Goal: Task Accomplishment & Management: Use online tool/utility

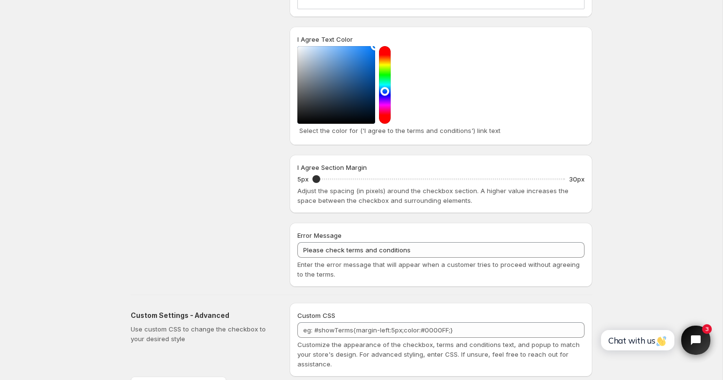
scroll to position [1241, 0]
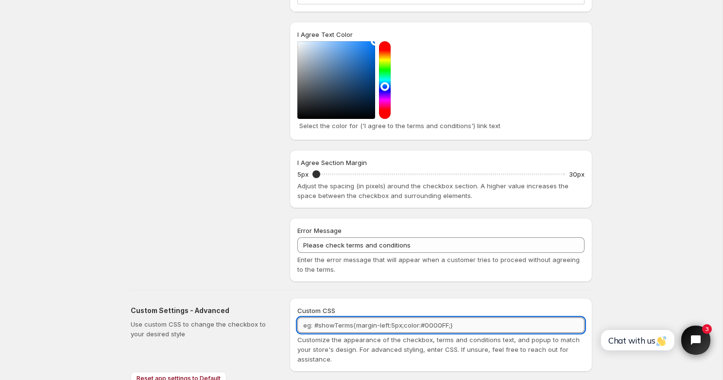
click at [475, 318] on textarea "Custom CSS" at bounding box center [440, 326] width 287 height 16
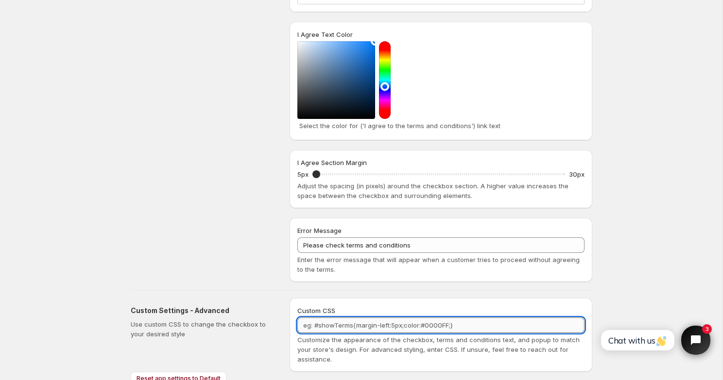
click at [475, 318] on textarea "Custom CSS" at bounding box center [440, 326] width 287 height 16
click at [404, 306] on div "Custom CSS" at bounding box center [440, 311] width 287 height 10
click at [397, 318] on textarea "Custom CSS" at bounding box center [440, 326] width 287 height 16
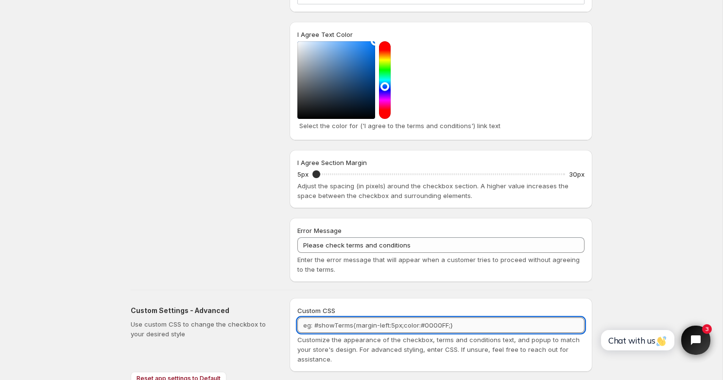
paste textarea ".wptc-terms{accent-color: black;}"
type textarea ".wptc-terms{accent-color: black;}"
click at [441, 336] on span "Customize the appearance of the checkbox, terms and conditions text, and popup …" at bounding box center [438, 349] width 282 height 27
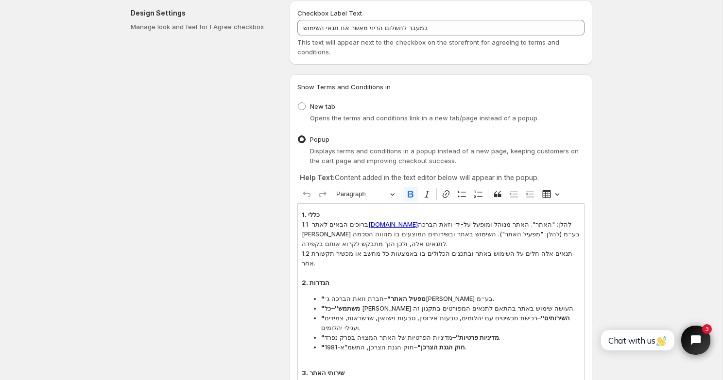
scroll to position [45, 0]
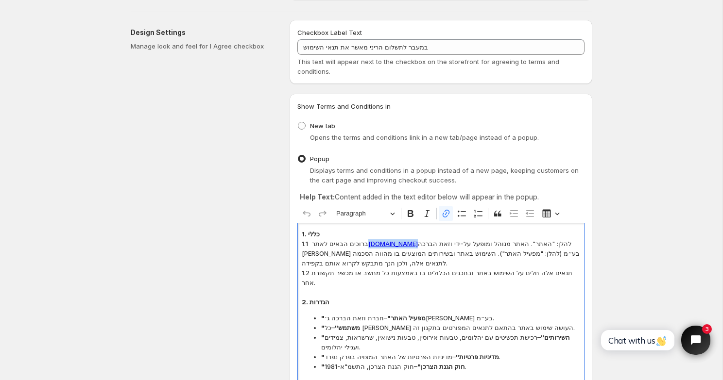
drag, startPoint x: 362, startPoint y: 245, endPoint x: 405, endPoint y: 242, distance: 42.8
click at [405, 242] on link "[DOMAIN_NAME]" at bounding box center [393, 244] width 50 height 8
click at [398, 244] on link "[DOMAIN_NAME]" at bounding box center [393, 244] width 50 height 8
click at [434, 253] on p "1.1 ברוכים הבאים לאתר [DOMAIN_NAME] להלן: "האתר". האתר מנוהל ומופעל על-ידי וזאת…" at bounding box center [441, 253] width 278 height 29
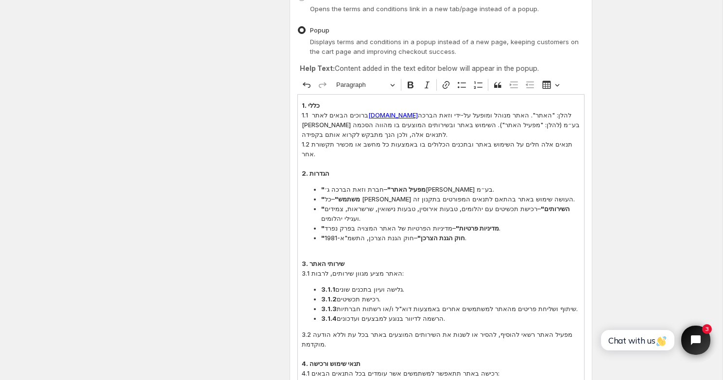
scroll to position [0, 0]
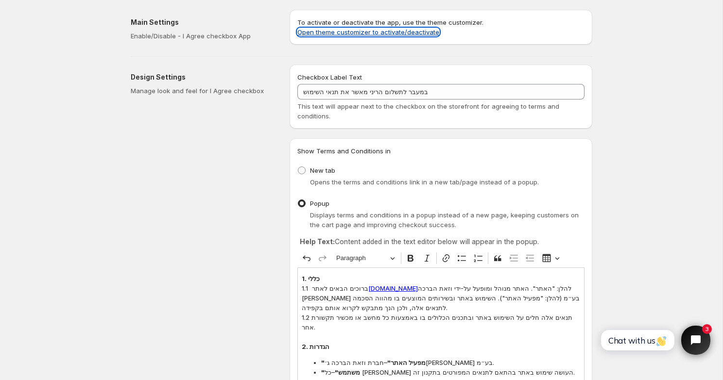
click at [341, 30] on link "Open theme customizer to activate/deactivate" at bounding box center [368, 32] width 142 height 8
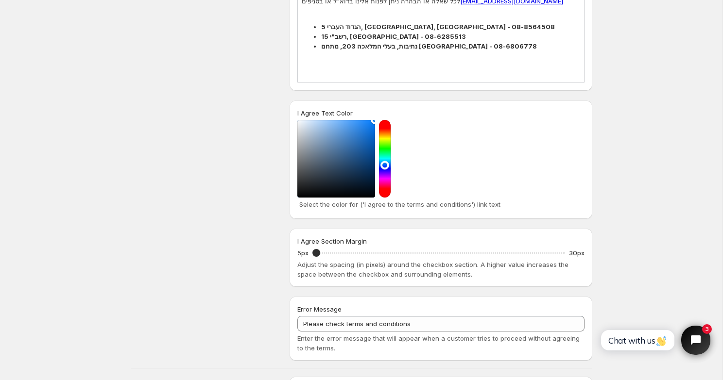
scroll to position [1160, 0]
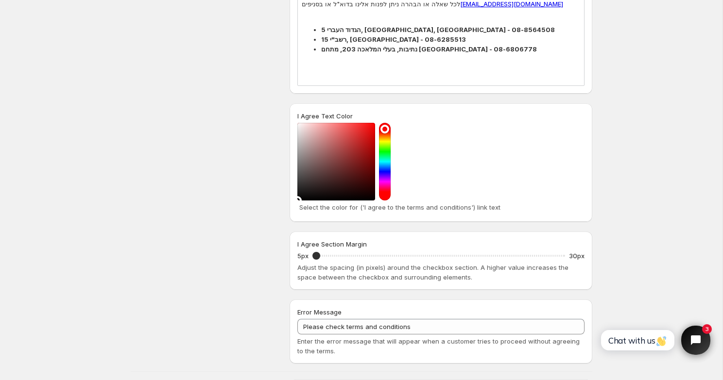
drag, startPoint x: 367, startPoint y: 95, endPoint x: 285, endPoint y: 187, distance: 123.1
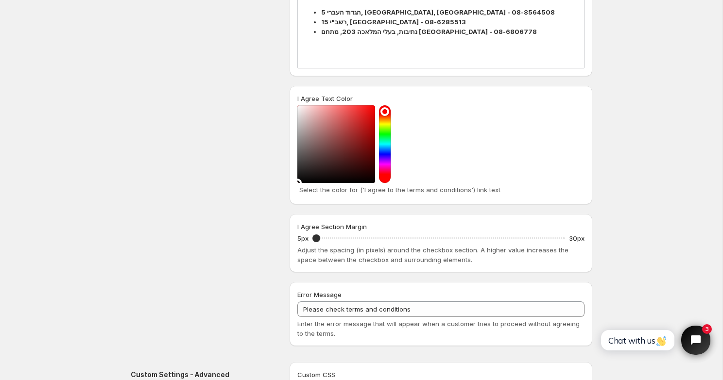
scroll to position [1241, 0]
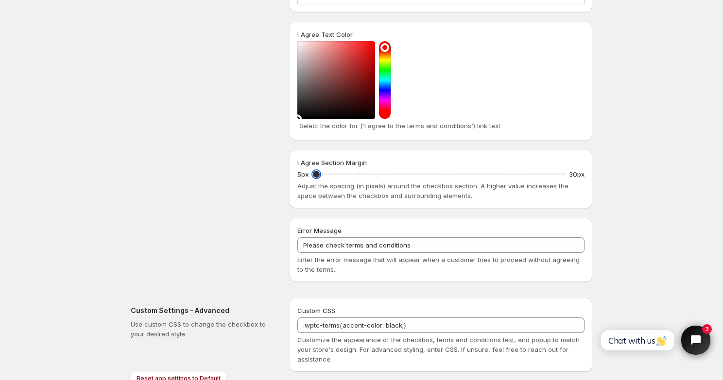
click at [312, 168] on input "I Agree Section Margin" at bounding box center [438, 175] width 253 height 14
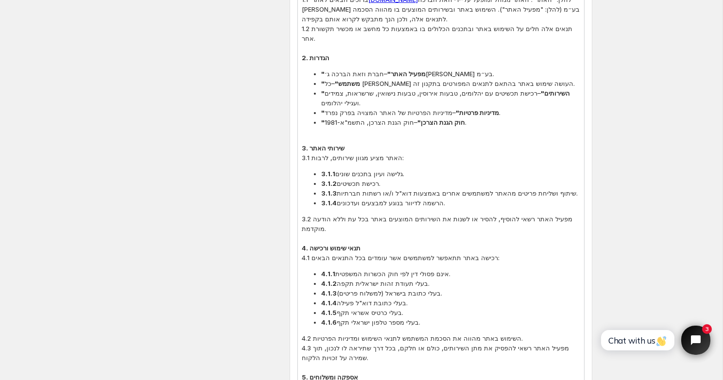
scroll to position [0, 0]
